Goal: Information Seeking & Learning: Learn about a topic

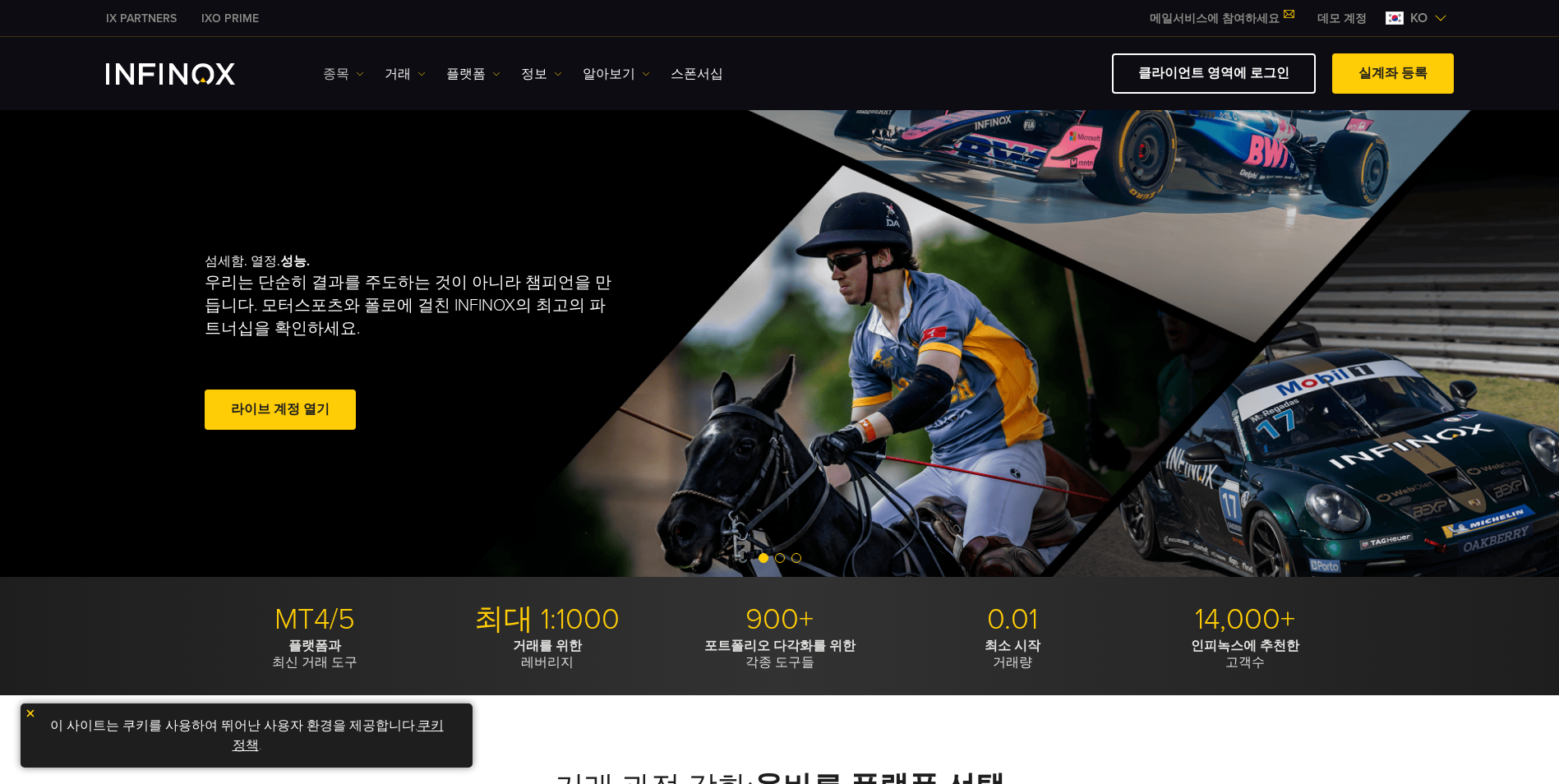
click at [358, 73] on img at bounding box center [360, 74] width 8 height 8
click at [359, 160] on link "상품 정보" at bounding box center [367, 161] width 88 height 35
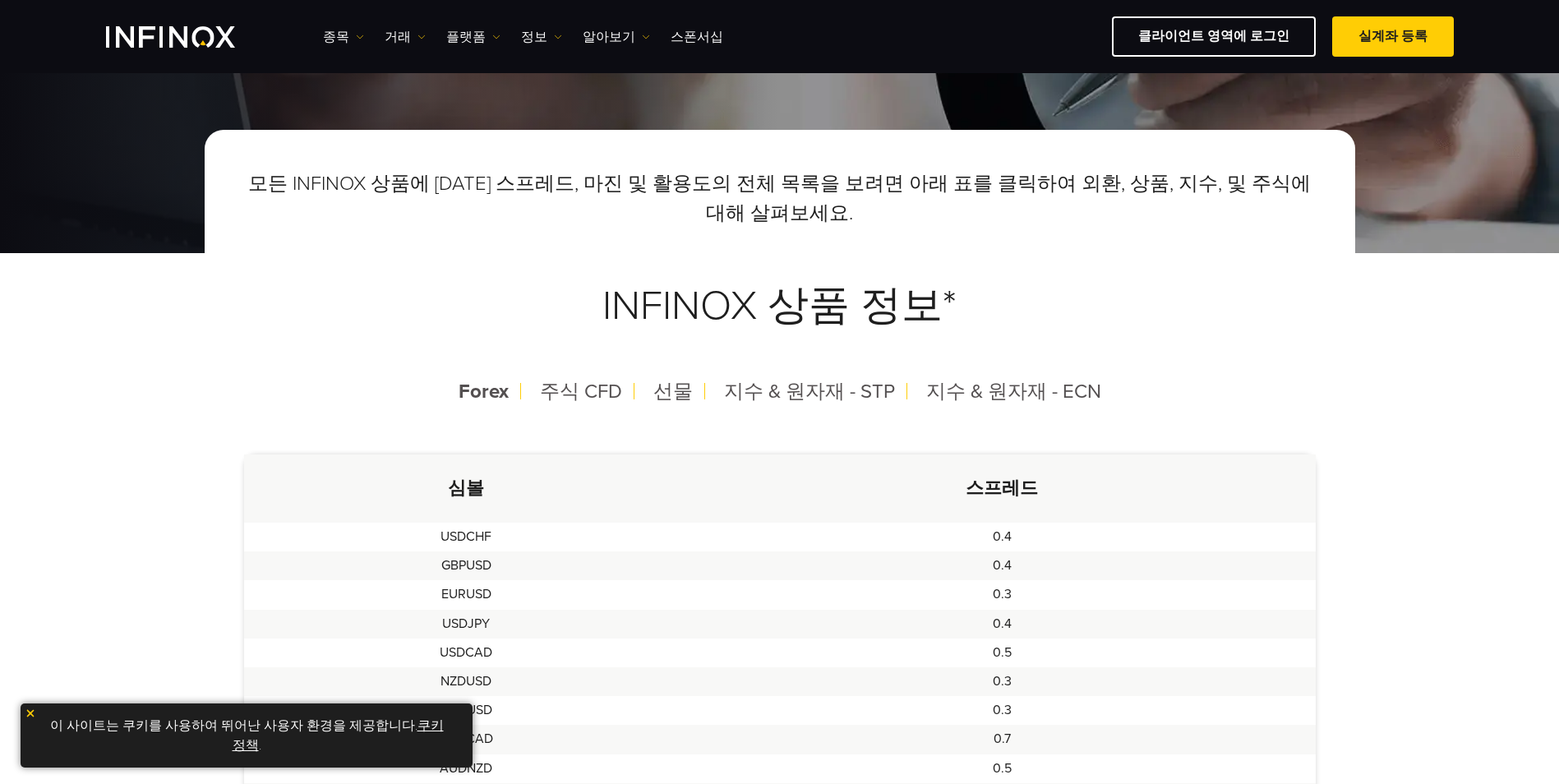
scroll to position [164, 0]
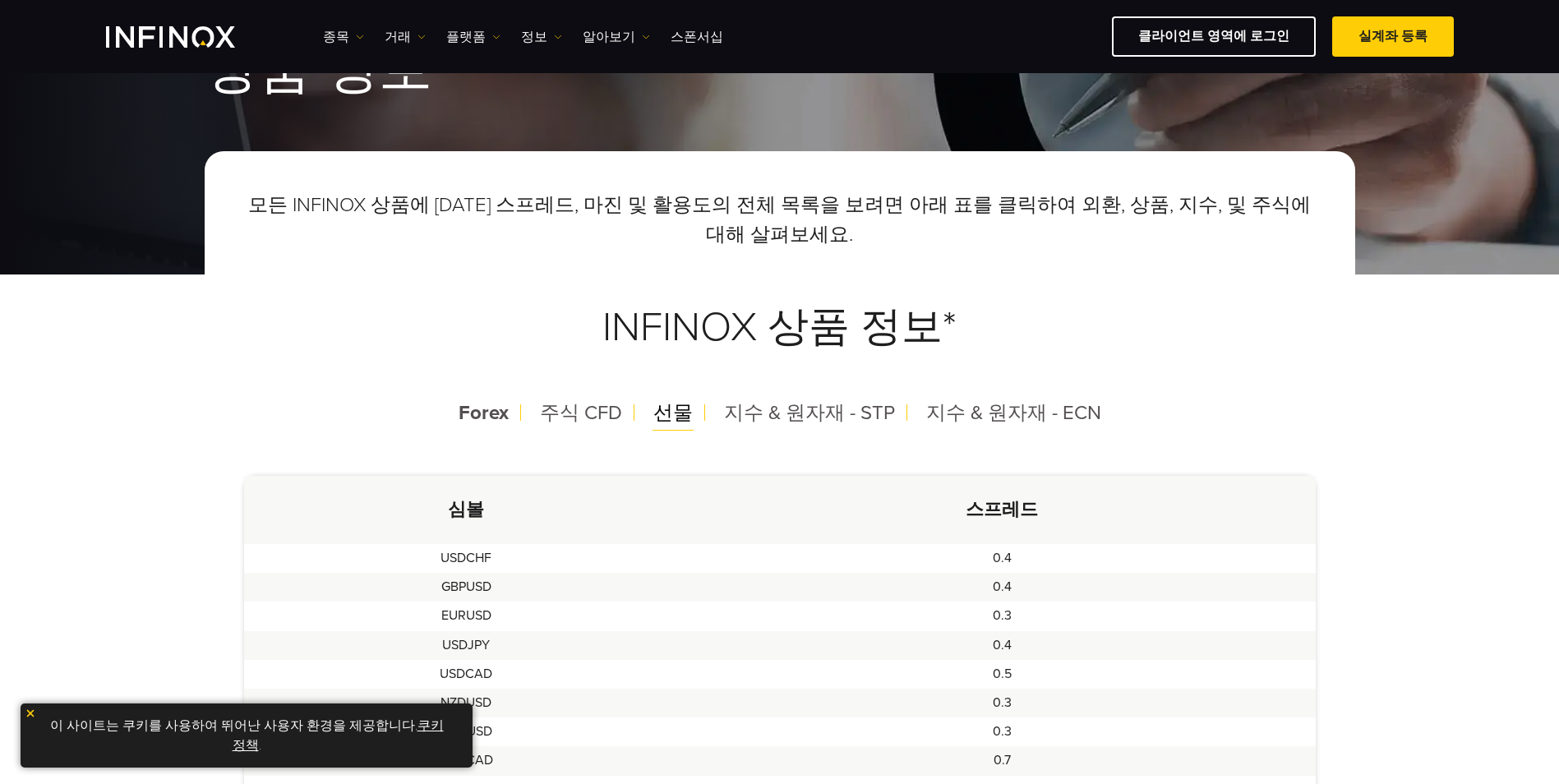
click at [691, 423] on span "선물" at bounding box center [673, 413] width 40 height 24
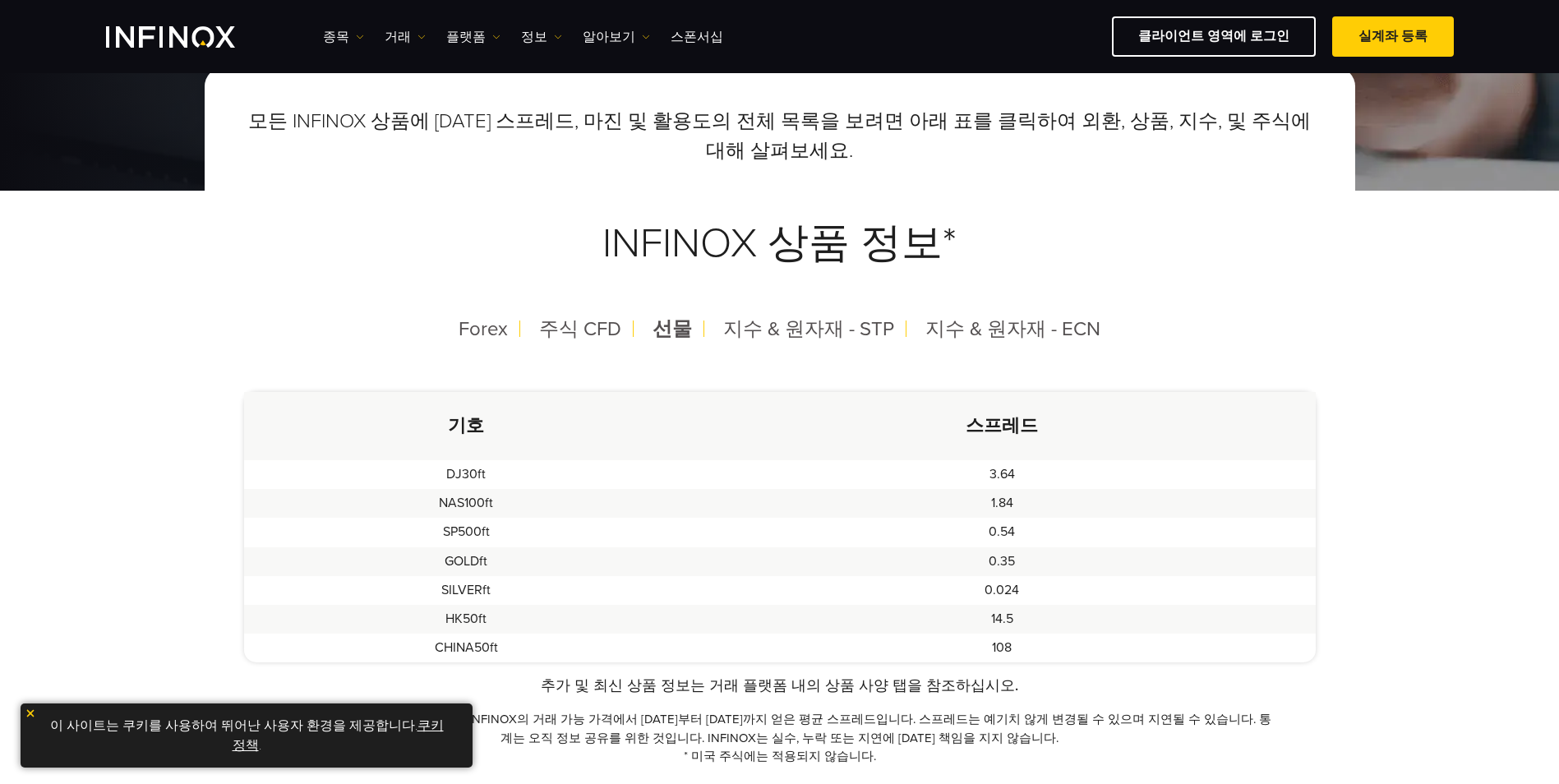
scroll to position [328, 0]
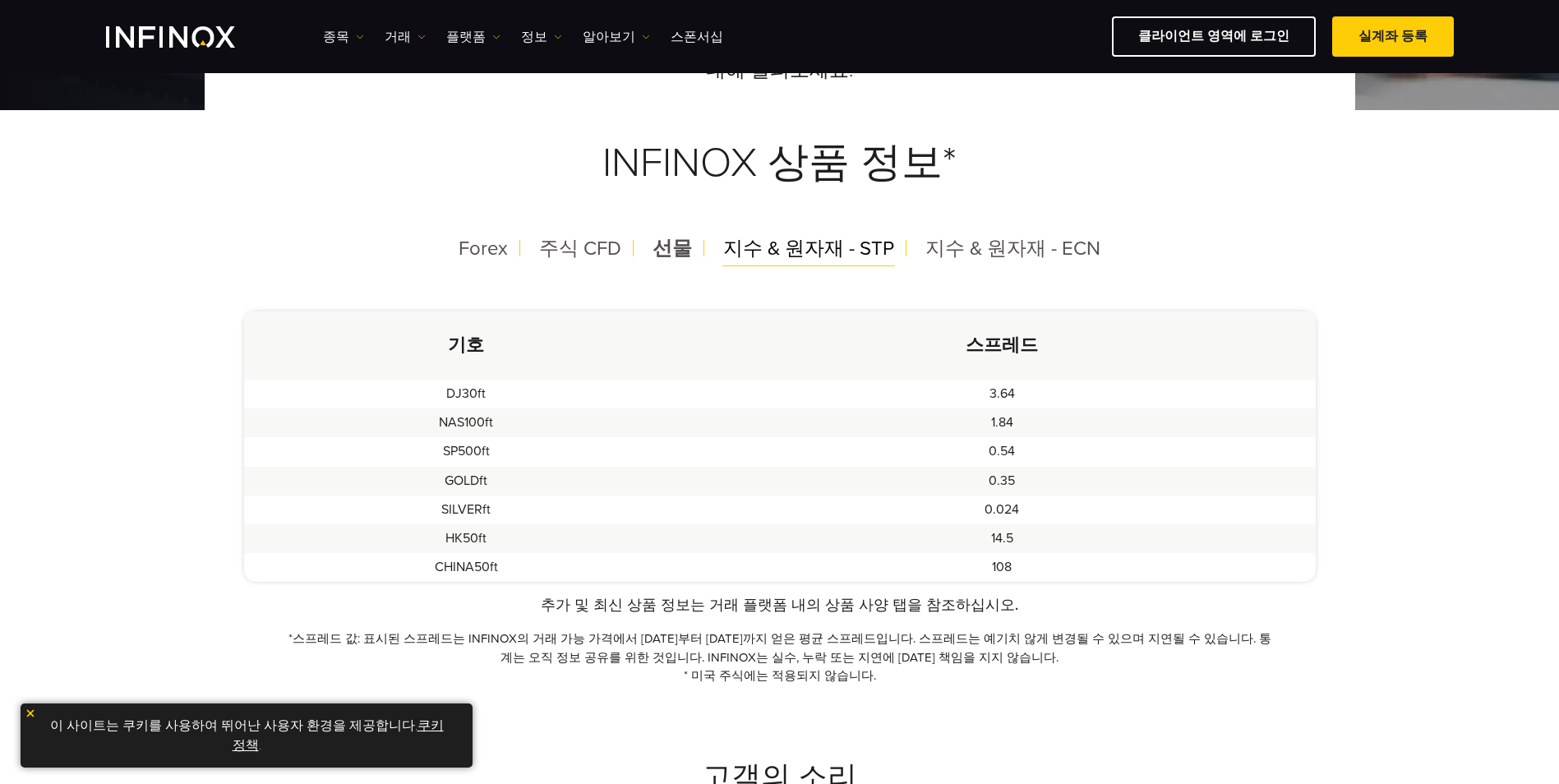
click at [780, 246] on span "지수 & 원자재 - STP" at bounding box center [808, 248] width 171 height 24
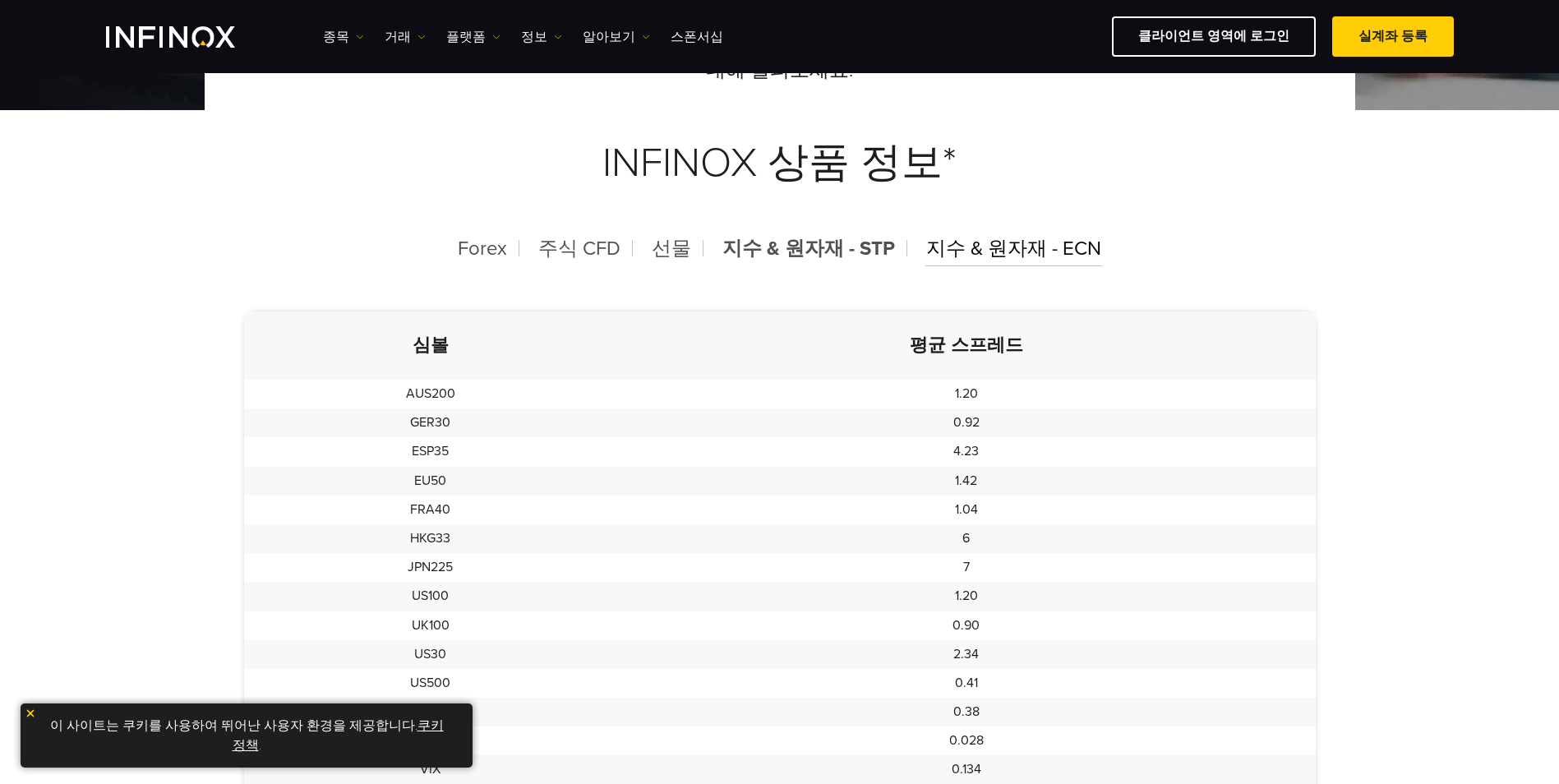
click at [989, 243] on span "지수 & 원자재 - ECN" at bounding box center [1014, 248] width 175 height 24
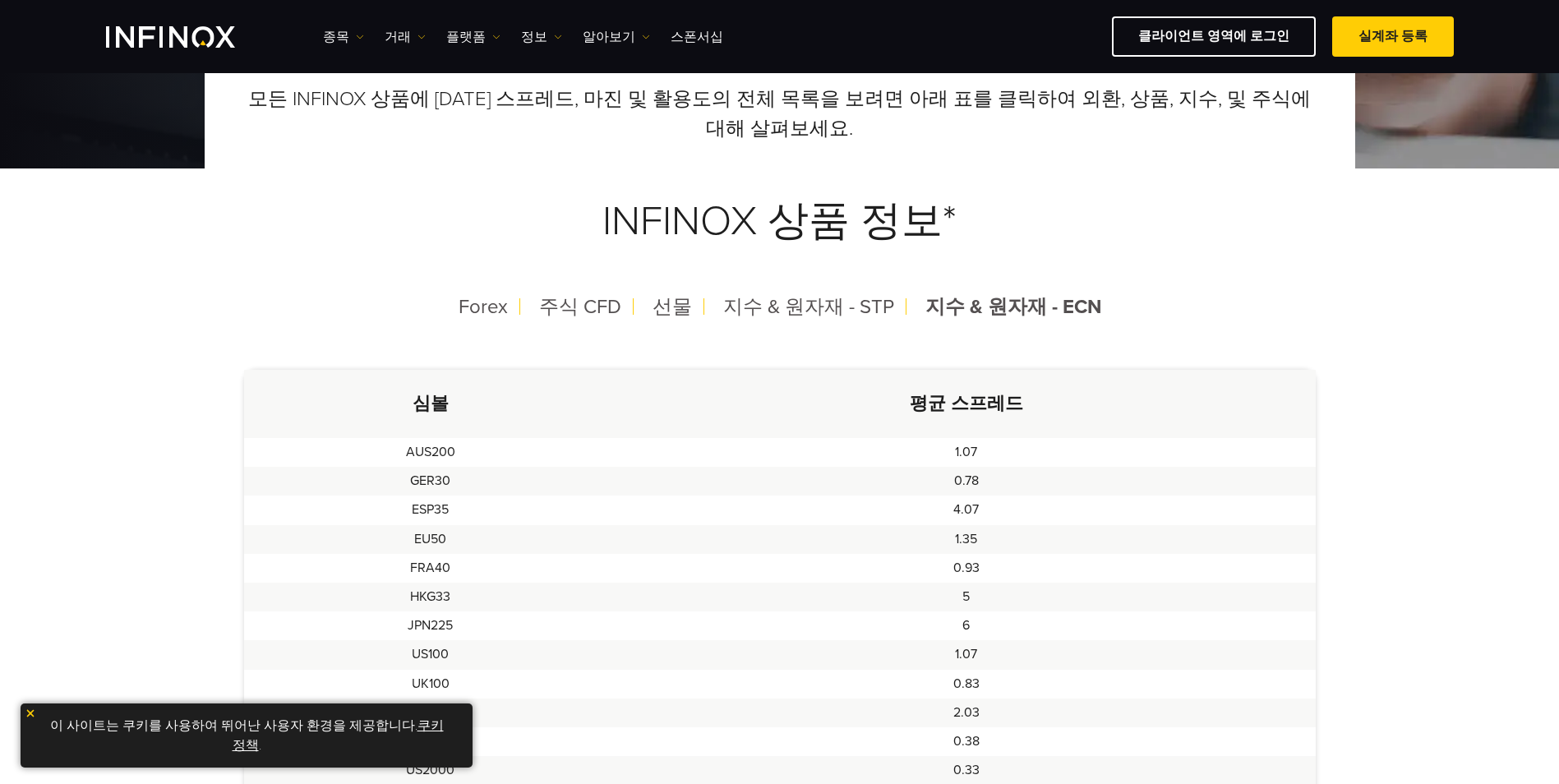
scroll to position [247, 0]
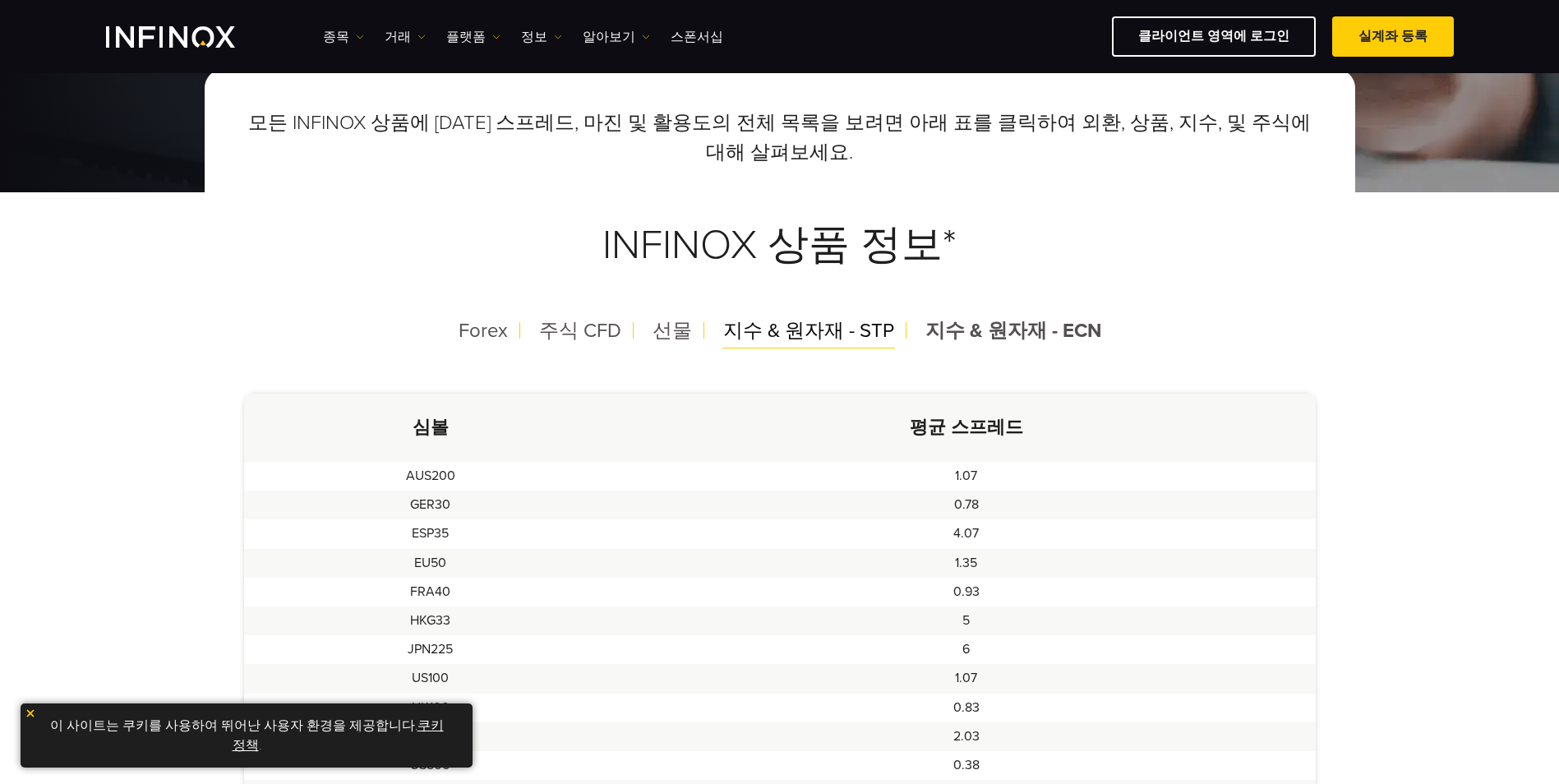
click at [822, 328] on span "지수 & 원자재 - STP" at bounding box center [808, 330] width 171 height 24
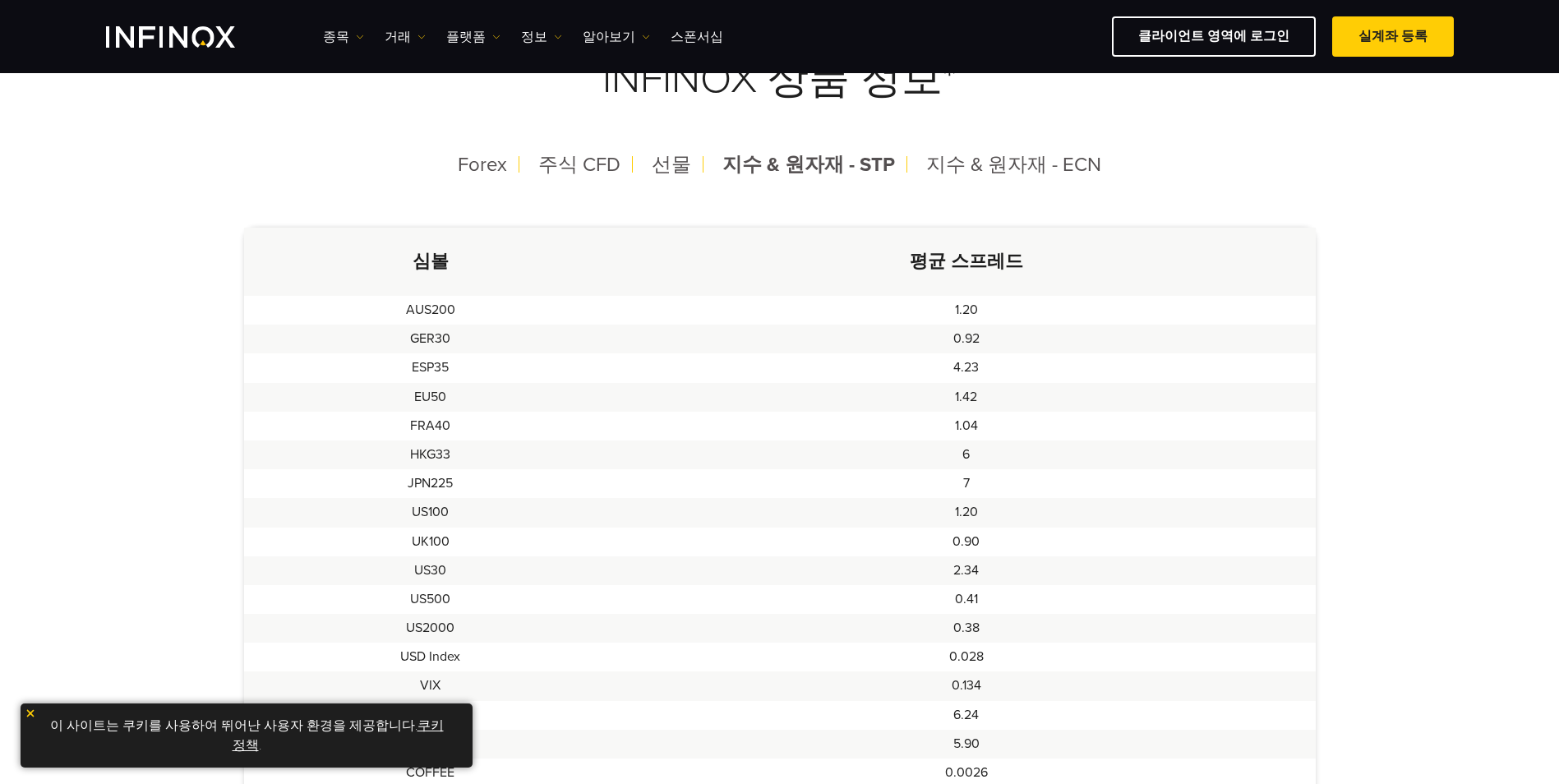
scroll to position [411, 0]
click at [507, 168] on span "Forex" at bounding box center [482, 166] width 50 height 24
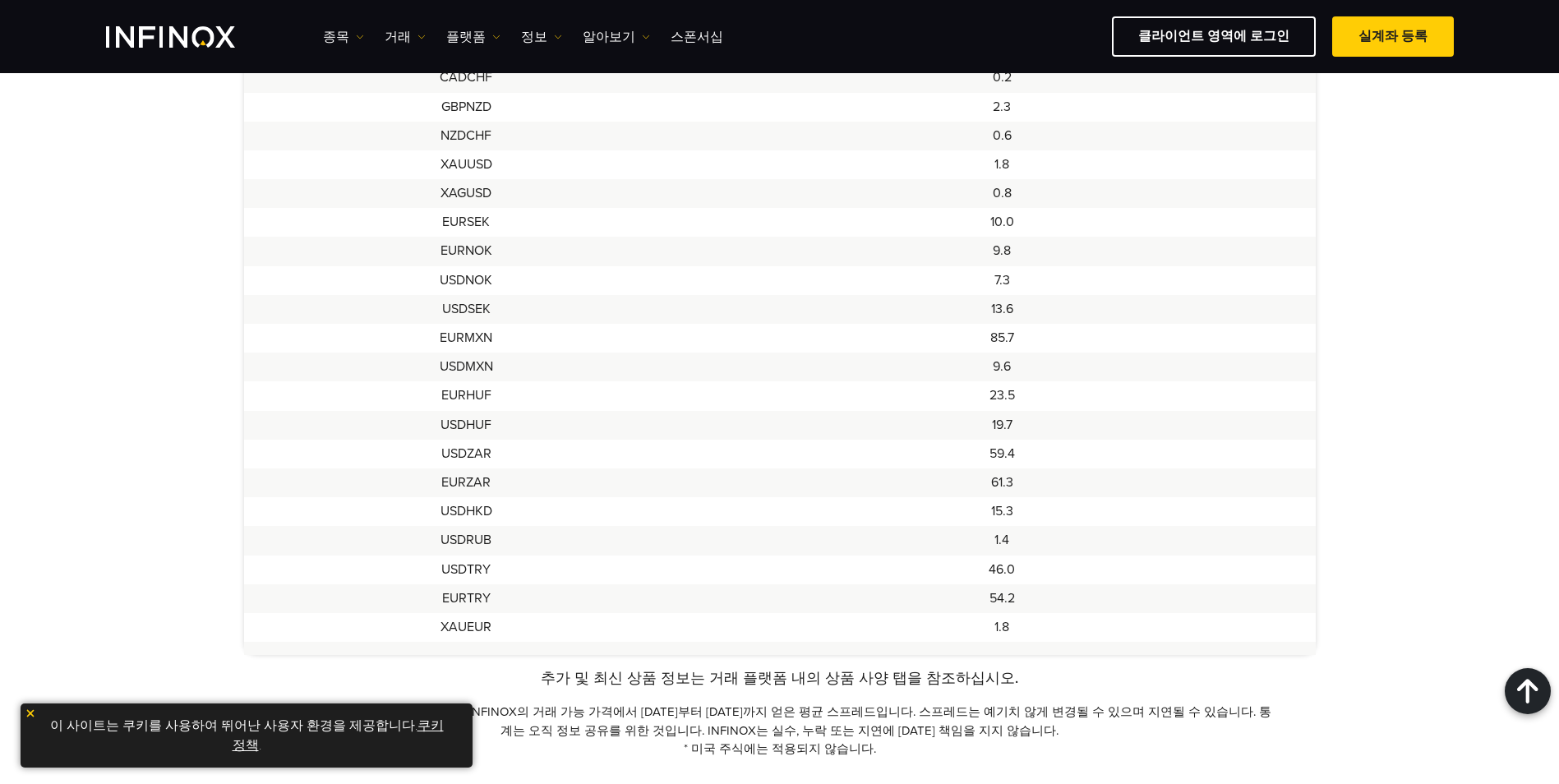
scroll to position [1314, 0]
